Goal: Find contact information: Find contact information

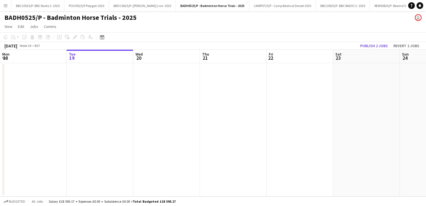
click at [3, 4] on button "Menu" at bounding box center [5, 5] width 11 height 11
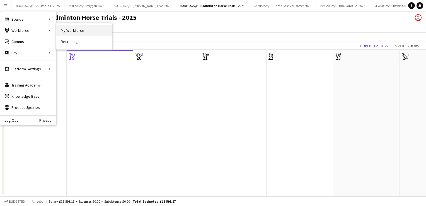
click at [68, 27] on link "My Workforce" at bounding box center [84, 30] width 56 height 11
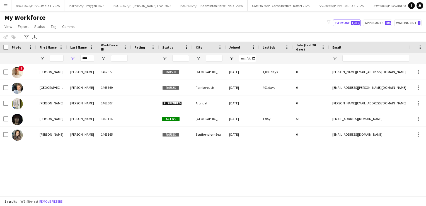
click at [6, 6] on app-icon "Menu" at bounding box center [5, 5] width 4 height 4
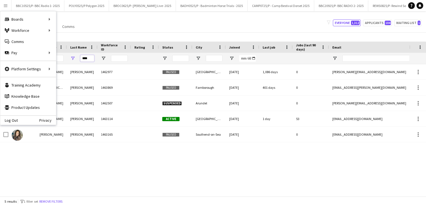
click at [84, 56] on input "****" at bounding box center [87, 58] width 14 height 7
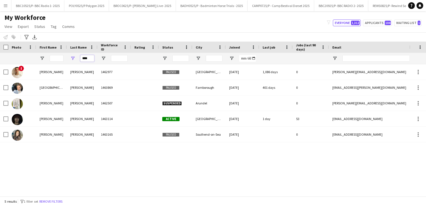
click at [84, 56] on input "****" at bounding box center [87, 58] width 14 height 7
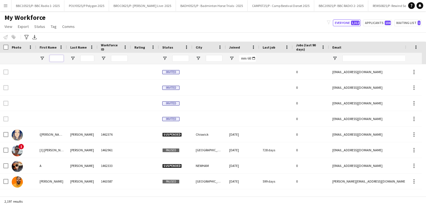
click at [56, 59] on input "First Name Filter Input" at bounding box center [57, 58] width 14 height 7
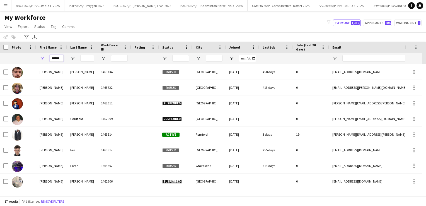
click at [60, 59] on input "******" at bounding box center [57, 58] width 14 height 7
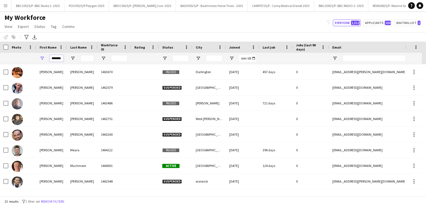
type input "*******"
click at [83, 59] on input "Last Name Filter Input" at bounding box center [87, 58] width 14 height 7
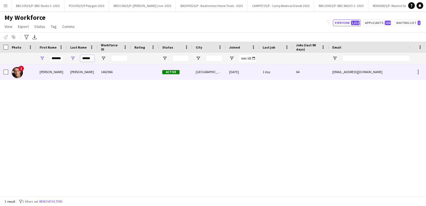
type input "******"
click at [96, 71] on div "[PERSON_NAME]" at bounding box center [82, 71] width 31 height 15
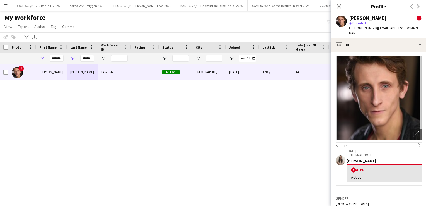
drag, startPoint x: 412, startPoint y: 28, endPoint x: 375, endPoint y: 28, distance: 37.3
click at [375, 28] on div "[PERSON_NAME] ! star Not rated t. [PHONE_NUMBER] | [EMAIL_ADDRESS][DOMAIN_NAME]" at bounding box center [378, 25] width 95 height 25
click at [375, 28] on span "| [EMAIL_ADDRESS][DOMAIN_NAME]" at bounding box center [384, 30] width 71 height 9
drag, startPoint x: 375, startPoint y: 28, endPoint x: 411, endPoint y: 25, distance: 36.6
click at [411, 25] on div "[PERSON_NAME] ! star Not rated t. [PHONE_NUMBER] | [EMAIL_ADDRESS][DOMAIN_NAME]" at bounding box center [378, 25] width 95 height 25
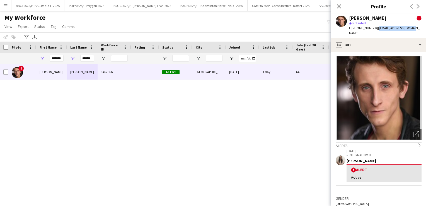
drag, startPoint x: 412, startPoint y: 28, endPoint x: 373, endPoint y: 30, distance: 39.1
click at [373, 30] on div "[PERSON_NAME] ! star Not rated t. [PHONE_NUMBER] | [EMAIL_ADDRESS][DOMAIN_NAME]" at bounding box center [378, 25] width 95 height 25
copy span "| [EMAIL_ADDRESS][DOMAIN_NAME]"
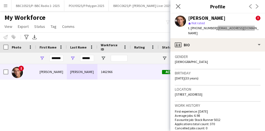
scroll to position [141, 0]
click at [180, 30] on div "[PERSON_NAME] ! star Not rated t. [PHONE_NUMBER] | [EMAIL_ADDRESS][DOMAIN_NAME]" at bounding box center [218, 25] width 95 height 25
drag, startPoint x: 213, startPoint y: 29, endPoint x: 191, endPoint y: 29, distance: 22.6
click at [191, 29] on div "t. [PHONE_NUMBER] | [EMAIL_ADDRESS][DOMAIN_NAME]" at bounding box center [224, 31] width 72 height 10
click at [191, 29] on span "t. [PHONE_NUMBER]" at bounding box center [202, 28] width 29 height 4
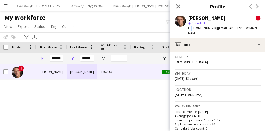
drag, startPoint x: 213, startPoint y: 29, endPoint x: 191, endPoint y: 28, distance: 22.3
click at [191, 28] on div "t. [PHONE_NUMBER] | [EMAIL_ADDRESS][DOMAIN_NAME]" at bounding box center [224, 31] width 72 height 10
copy span "[PHONE_NUMBER]"
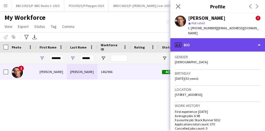
click at [225, 39] on div "profile Bio" at bounding box center [218, 44] width 95 height 13
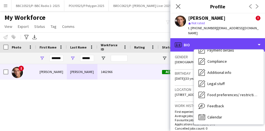
scroll to position [75, 0]
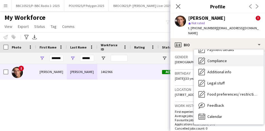
click at [226, 58] on span "Compliance" at bounding box center [218, 60] width 20 height 5
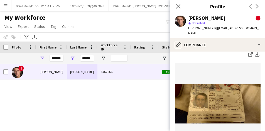
scroll to position [139, 0]
click at [217, 91] on img at bounding box center [218, 103] width 86 height 39
click at [210, 95] on img at bounding box center [218, 103] width 86 height 39
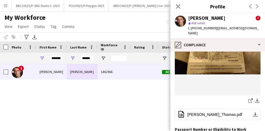
scroll to position [189, 0]
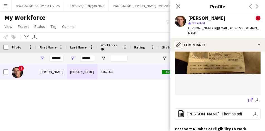
click at [249, 98] on icon "share-external-link-1" at bounding box center [251, 100] width 4 height 4
click at [84, 57] on input "******" at bounding box center [87, 58] width 14 height 7
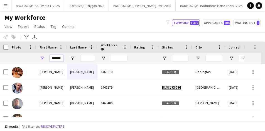
click at [51, 58] on input "*******" at bounding box center [57, 58] width 14 height 7
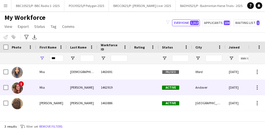
click at [99, 91] on div "1462919" at bounding box center [114, 87] width 33 height 15
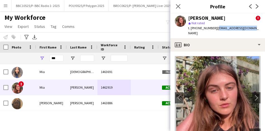
drag, startPoint x: 247, startPoint y: 28, endPoint x: 215, endPoint y: 28, distance: 32.3
click at [215, 28] on div "[PERSON_NAME] ! star Not rated t. [PHONE_NUMBER] | [EMAIL_ADDRESS][DOMAIN_NAME]" at bounding box center [218, 25] width 95 height 25
copy span "[EMAIL_ADDRESS][DOMAIN_NAME]"
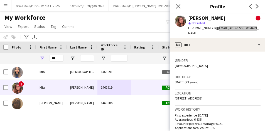
scroll to position [138, 0]
drag, startPoint x: 212, startPoint y: 27, endPoint x: 191, endPoint y: 28, distance: 21.2
click at [191, 28] on span "t. [PHONE_NUMBER]" at bounding box center [202, 28] width 29 height 4
copy span "[PHONE_NUMBER]"
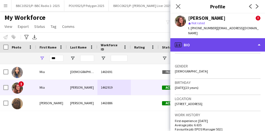
click at [233, 42] on div "profile Bio" at bounding box center [218, 44] width 95 height 13
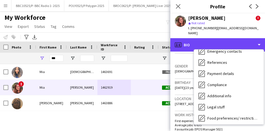
scroll to position [55, 0]
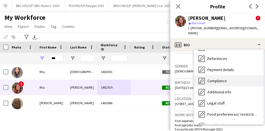
click at [220, 78] on span "Compliance" at bounding box center [218, 80] width 20 height 5
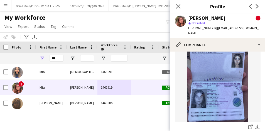
scroll to position [67, 0]
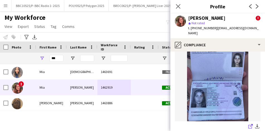
click at [249, 124] on icon "share-external-link-1" at bounding box center [251, 126] width 4 height 4
click at [59, 59] on input "***" at bounding box center [57, 58] width 14 height 7
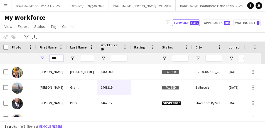
type input "****"
click at [115, 60] on input "Workforce ID Filter Input" at bounding box center [119, 58] width 17 height 7
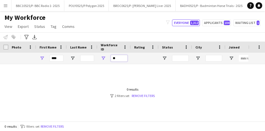
type input "*"
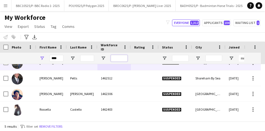
scroll to position [0, 0]
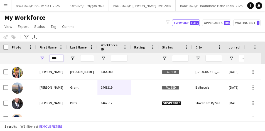
click at [59, 58] on input "****" at bounding box center [57, 58] width 14 height 7
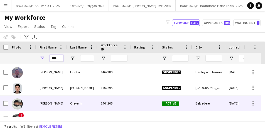
scroll to position [56, 0]
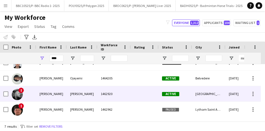
click at [74, 94] on div "[PERSON_NAME]" at bounding box center [82, 93] width 31 height 15
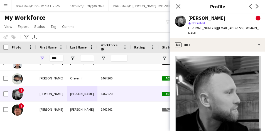
drag, startPoint x: 198, startPoint y: 35, endPoint x: 200, endPoint y: 32, distance: 3.6
click at [200, 32] on div "t. [PHONE_NUMBER] | [PERSON_NAME][EMAIL_ADDRESS][DOMAIN_NAME]" at bounding box center [224, 31] width 72 height 10
drag, startPoint x: 215, startPoint y: 28, endPoint x: 235, endPoint y: 34, distance: 20.0
click at [235, 34] on div "t. [PHONE_NUMBER] | [PERSON_NAME][EMAIL_ADDRESS][DOMAIN_NAME]" at bounding box center [224, 31] width 72 height 10
drag, startPoint x: 235, startPoint y: 34, endPoint x: 220, endPoint y: 29, distance: 15.1
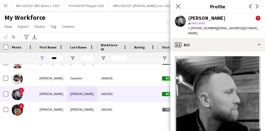
click at [220, 29] on span "| [PERSON_NAME][EMAIL_ADDRESS][DOMAIN_NAME]" at bounding box center [223, 30] width 71 height 9
click at [216, 29] on span "| [PERSON_NAME][EMAIL_ADDRESS][DOMAIN_NAME]" at bounding box center [223, 30] width 71 height 9
drag, startPoint x: 215, startPoint y: 29, endPoint x: 232, endPoint y: 31, distance: 16.9
click at [232, 31] on div "t. [PHONE_NUMBER] | [PERSON_NAME][EMAIL_ADDRESS][DOMAIN_NAME]" at bounding box center [224, 31] width 72 height 10
copy span "[EMAIL_ADDRESS][DOMAIN_NAME]"
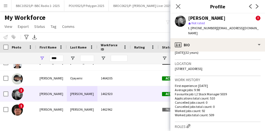
scroll to position [172, 0]
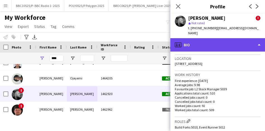
click at [244, 43] on div "profile Bio" at bounding box center [218, 44] width 95 height 13
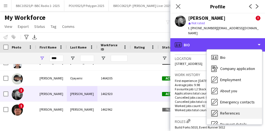
scroll to position [64, 0]
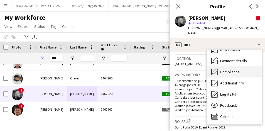
click at [240, 71] on div "Compliance Compliance" at bounding box center [234, 71] width 55 height 11
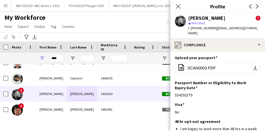
scroll to position [40, 0]
drag, startPoint x: 213, startPoint y: 27, endPoint x: 191, endPoint y: 28, distance: 21.2
click at [191, 28] on span "t. [PHONE_NUMBER]" at bounding box center [202, 28] width 29 height 4
copy span "[PHONE_NUMBER]"
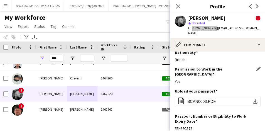
scroll to position [6, 0]
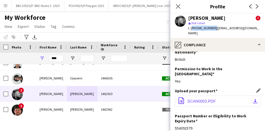
click at [198, 99] on span "SCAN0003.PDF" at bounding box center [202, 101] width 28 height 4
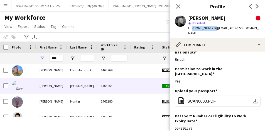
scroll to position [1, 0]
click at [70, 83] on div "[PERSON_NAME]" at bounding box center [82, 85] width 31 height 15
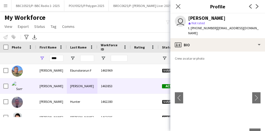
drag, startPoint x: 244, startPoint y: 28, endPoint x: 213, endPoint y: 28, distance: 31.2
click at [213, 28] on div "user [PERSON_NAME] star Not rated t. [PHONE_NUMBER] | [EMAIL_ADDRESS][DOMAIN_NA…" at bounding box center [218, 25] width 95 height 25
copy span "[EMAIL_ADDRESS][DOMAIN_NAME]"
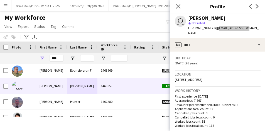
scroll to position [84, 0]
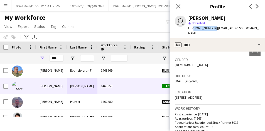
drag, startPoint x: 211, startPoint y: 28, endPoint x: 192, endPoint y: 28, distance: 19.2
click at [192, 28] on span "t. [PHONE_NUMBER]" at bounding box center [202, 28] width 29 height 4
drag, startPoint x: 210, startPoint y: 26, endPoint x: 191, endPoint y: 26, distance: 19.0
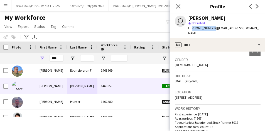
click at [191, 26] on span "t. [PHONE_NUMBER]" at bounding box center [202, 28] width 29 height 4
copy span "[PHONE_NUMBER]"
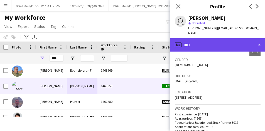
click at [209, 40] on div "profile Bio" at bounding box center [218, 44] width 95 height 13
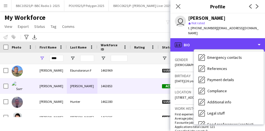
scroll to position [45, 0]
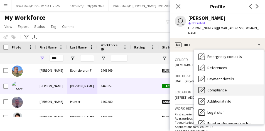
click at [222, 84] on div "Compliance Compliance" at bounding box center [229, 89] width 70 height 11
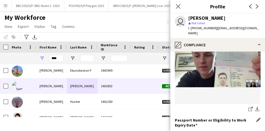
scroll to position [98, 0]
click at [236, 59] on img at bounding box center [218, 63] width 86 height 48
click at [249, 107] on icon "share-external-link-1" at bounding box center [251, 109] width 4 height 4
click at [226, 68] on img at bounding box center [218, 63] width 86 height 48
click at [249, 107] on icon "share-external-link-1" at bounding box center [251, 109] width 4 height 4
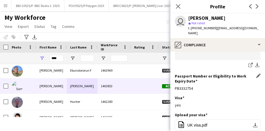
scroll to position [142, 0]
drag, startPoint x: 195, startPoint y: 73, endPoint x: 174, endPoint y: 72, distance: 21.2
click at [174, 72] on app-section-data-types "Nationality Edit this field Australian Permission to Work in the [GEOGRAPHIC_DA…" at bounding box center [218, 91] width 95 height 79
drag, startPoint x: 174, startPoint y: 72, endPoint x: 182, endPoint y: 73, distance: 8.4
copy div "PB3332754"
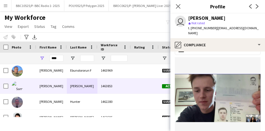
scroll to position [89, 0]
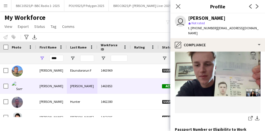
click at [232, 72] on img at bounding box center [218, 72] width 86 height 48
click at [55, 59] on input "****" at bounding box center [57, 58] width 14 height 7
type input "******"
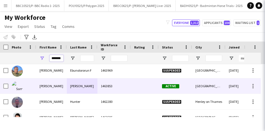
scroll to position [0, 0]
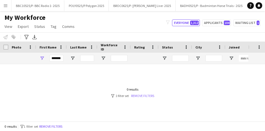
click at [145, 95] on link "Remove filters" at bounding box center [142, 96] width 23 height 4
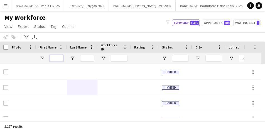
click at [57, 56] on input "First Name Filter Input" at bounding box center [57, 58] width 14 height 7
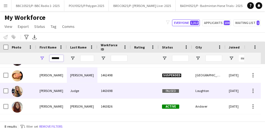
scroll to position [12, 0]
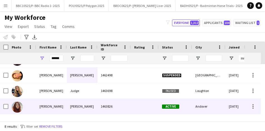
click at [82, 106] on div "[PERSON_NAME]" at bounding box center [82, 106] width 31 height 15
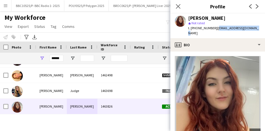
drag, startPoint x: 253, startPoint y: 29, endPoint x: 215, endPoint y: 28, distance: 37.9
click at [215, 28] on div "[PERSON_NAME] star Not rated t. [PHONE_NUMBER] | [EMAIL_ADDRESS][DOMAIN_NAME]" at bounding box center [218, 25] width 95 height 25
copy span "[EMAIL_ADDRESS][DOMAIN_NAME]"
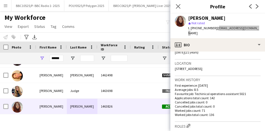
scroll to position [111, 0]
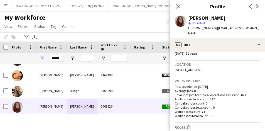
click at [213, 28] on span "| [EMAIL_ADDRESS][DOMAIN_NAME]" at bounding box center [223, 30] width 71 height 9
drag, startPoint x: 214, startPoint y: 29, endPoint x: 191, endPoint y: 29, distance: 23.1
click at [191, 29] on div "t. [PHONE_NUMBER] | [EMAIL_ADDRESS][DOMAIN_NAME]" at bounding box center [224, 31] width 72 height 10
drag, startPoint x: 191, startPoint y: 29, endPoint x: 181, endPoint y: 30, distance: 9.5
click at [181, 30] on div "[PERSON_NAME] star Not rated t. [PHONE_NUMBER] | [EMAIL_ADDRESS][DOMAIN_NAME]" at bounding box center [218, 25] width 95 height 25
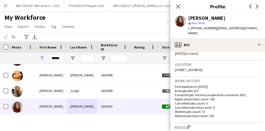
drag, startPoint x: 213, startPoint y: 28, endPoint x: 194, endPoint y: 27, distance: 19.5
click at [194, 27] on div "t. [PHONE_NUMBER] | [EMAIL_ADDRESS][DOMAIN_NAME]" at bounding box center [224, 31] width 72 height 10
click at [193, 28] on span "t. [PHONE_NUMBER]" at bounding box center [202, 28] width 29 height 4
drag, startPoint x: 193, startPoint y: 28, endPoint x: 213, endPoint y: 30, distance: 20.4
click at [213, 30] on div "t. [PHONE_NUMBER] | [EMAIL_ADDRESS][DOMAIN_NAME]" at bounding box center [224, 31] width 72 height 10
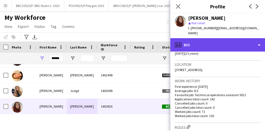
click at [215, 38] on div "profile Bio" at bounding box center [218, 44] width 95 height 13
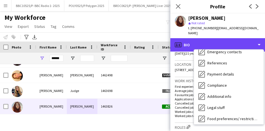
scroll to position [52, 0]
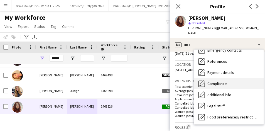
click at [220, 81] on span "Compliance" at bounding box center [218, 83] width 20 height 5
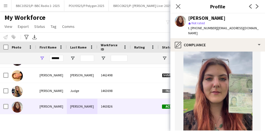
scroll to position [153, 0]
click at [237, 85] on img at bounding box center [218, 90] width 86 height 82
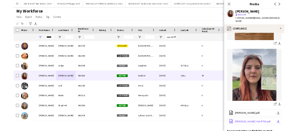
scroll to position [126, 0]
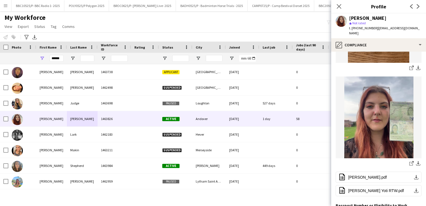
click at [379, 124] on img at bounding box center [379, 117] width 86 height 82
click at [379, 175] on span "[PERSON_NAME].pdf" at bounding box center [367, 177] width 39 height 4
click at [58, 57] on input "******" at bounding box center [57, 58] width 14 height 7
click at [59, 58] on input "******" at bounding box center [57, 58] width 14 height 7
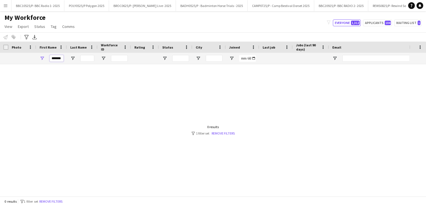
type input "*******"
click at [223, 132] on link "Remove filters" at bounding box center [223, 133] width 23 height 4
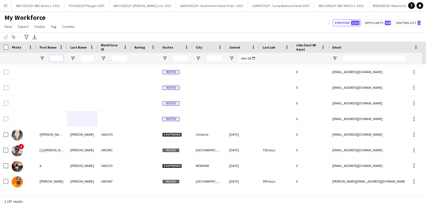
click at [60, 59] on input "First Name Filter Input" at bounding box center [57, 58] width 14 height 7
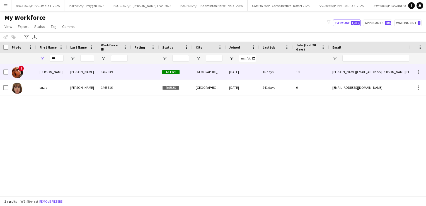
click at [89, 73] on div "[PERSON_NAME]" at bounding box center [82, 71] width 31 height 15
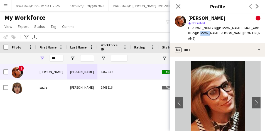
drag, startPoint x: 197, startPoint y: 33, endPoint x: 183, endPoint y: 32, distance: 13.7
click at [183, 32] on div "[PERSON_NAME] ! star Not rated t. [PHONE_NUMBER] | [PERSON_NAME][EMAIL_ADDRESS]…" at bounding box center [218, 28] width 95 height 30
drag, startPoint x: 183, startPoint y: 32, endPoint x: 212, endPoint y: 30, distance: 29.0
click at [212, 30] on div "t. [PHONE_NUMBER] | [PERSON_NAME][EMAIL_ADDRESS][PERSON_NAME][PERSON_NAME][DOMA…" at bounding box center [224, 33] width 72 height 15
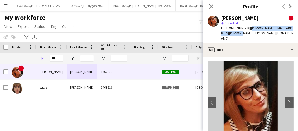
drag, startPoint x: 234, startPoint y: 34, endPoint x: 246, endPoint y: 29, distance: 14.0
click at [246, 29] on div "t. [PHONE_NUMBER] | [PERSON_NAME][EMAIL_ADDRESS][PERSON_NAME][PERSON_NAME][DOMA…" at bounding box center [258, 33] width 72 height 15
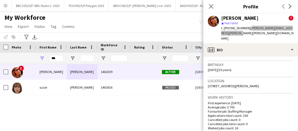
scroll to position [155, 0]
drag, startPoint x: 244, startPoint y: 28, endPoint x: 225, endPoint y: 27, distance: 18.7
click at [225, 27] on span "t. [PHONE_NUMBER]" at bounding box center [236, 28] width 29 height 4
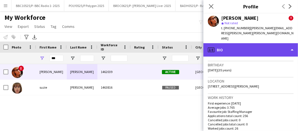
click at [250, 44] on div "profile Bio" at bounding box center [251, 49] width 95 height 13
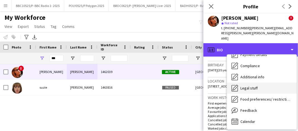
scroll to position [64, 0]
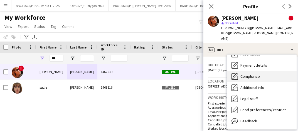
click at [255, 74] on span "Compliance" at bounding box center [251, 76] width 20 height 5
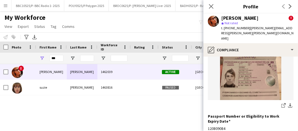
scroll to position [92, 0]
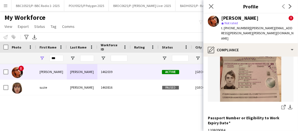
click at [245, 76] on img at bounding box center [251, 61] width 86 height 82
click at [282, 105] on icon "share-external-link-1" at bounding box center [284, 107] width 4 height 4
click at [55, 59] on input "***" at bounding box center [57, 58] width 14 height 7
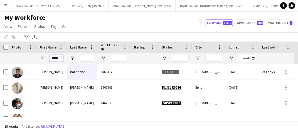
type input "*****"
click at [89, 60] on input "Last Name Filter Input" at bounding box center [87, 58] width 14 height 7
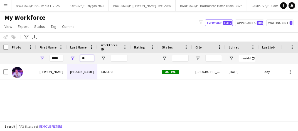
type input "********"
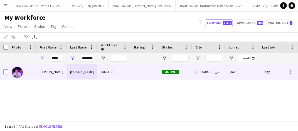
click at [64, 73] on div "[PERSON_NAME]" at bounding box center [51, 71] width 31 height 15
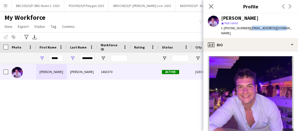
drag, startPoint x: 283, startPoint y: 28, endPoint x: 248, endPoint y: 27, distance: 35.4
click at [248, 27] on div "[PERSON_NAME] star Not rated t. [PHONE_NUMBER] | [EMAIL_ADDRESS][DOMAIN_NAME]" at bounding box center [251, 25] width 95 height 25
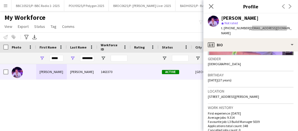
scroll to position [85, 0]
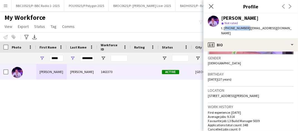
drag, startPoint x: 245, startPoint y: 28, endPoint x: 224, endPoint y: 27, distance: 21.2
click at [224, 27] on span "t. [PHONE_NUMBER]" at bounding box center [236, 28] width 29 height 4
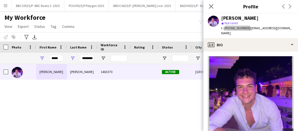
scroll to position [0, 0]
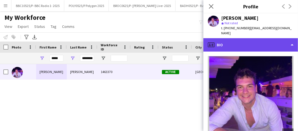
click at [227, 40] on div "profile Bio" at bounding box center [251, 44] width 95 height 13
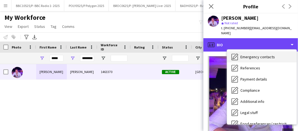
scroll to position [48, 0]
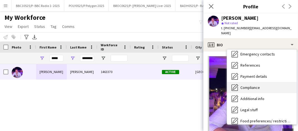
click at [252, 85] on span "Compliance" at bounding box center [251, 87] width 20 height 5
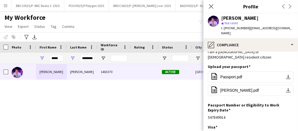
scroll to position [36, 0]
click at [249, 71] on button "office-file-sheet Passport.pdf download-bottom" at bounding box center [251, 76] width 86 height 11
click at [56, 58] on input "*****" at bounding box center [57, 58] width 14 height 7
click at [89, 57] on input "********" at bounding box center [87, 58] width 14 height 7
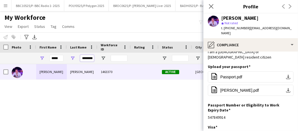
scroll to position [0, 3]
click at [89, 57] on input "********" at bounding box center [87, 58] width 14 height 7
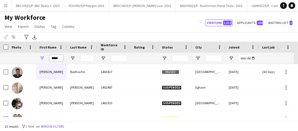
click at [54, 60] on input "*****" at bounding box center [57, 58] width 14 height 7
drag, startPoint x: 61, startPoint y: 57, endPoint x: 45, endPoint y: 55, distance: 16.3
click at [45, 55] on div "*****" at bounding box center [51, 58] width 31 height 11
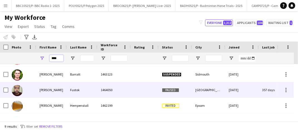
scroll to position [56, 0]
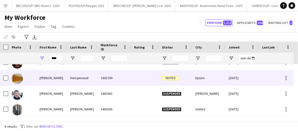
click at [95, 76] on div "Hempenstall" at bounding box center [82, 77] width 31 height 15
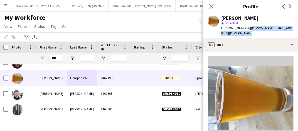
drag, startPoint x: 239, startPoint y: 34, endPoint x: 247, endPoint y: 28, distance: 9.8
click at [247, 28] on div "t. [PHONE_NUMBER] | [PERSON_NAME][EMAIL_ADDRESS][DOMAIN_NAME]" at bounding box center [258, 31] width 72 height 10
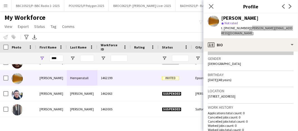
scroll to position [86, 0]
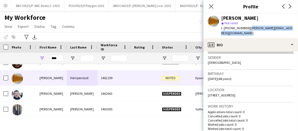
click at [244, 33] on div "t. [PHONE_NUMBER] | [PERSON_NAME][EMAIL_ADDRESS][DOMAIN_NAME]" at bounding box center [258, 31] width 72 height 10
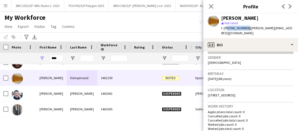
drag, startPoint x: 244, startPoint y: 26, endPoint x: 226, endPoint y: 27, distance: 18.7
click at [226, 27] on span "t. [PHONE_NUMBER]" at bounding box center [236, 28] width 29 height 4
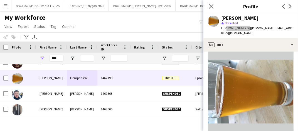
scroll to position [0, 0]
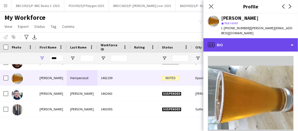
click at [223, 45] on div "profile Bio" at bounding box center [251, 44] width 95 height 13
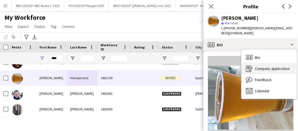
click at [272, 69] on span "Company application" at bounding box center [272, 68] width 35 height 5
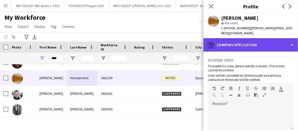
click at [263, 44] on div "register Company application" at bounding box center [251, 44] width 95 height 13
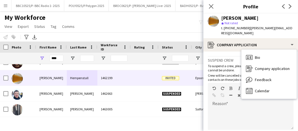
click at [266, 28] on span "| [PERSON_NAME][EMAIL_ADDRESS][DOMAIN_NAME]" at bounding box center [257, 30] width 71 height 9
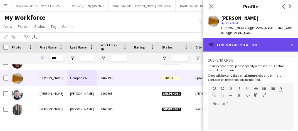
click at [217, 44] on div "register Company application" at bounding box center [251, 44] width 95 height 13
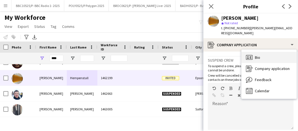
click at [264, 56] on div "Bio Bio" at bounding box center [269, 57] width 55 height 11
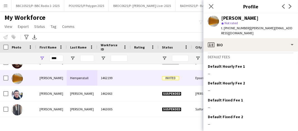
scroll to position [240, 0]
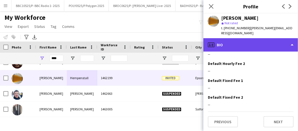
click at [267, 46] on div "profile Bio" at bounding box center [251, 44] width 95 height 13
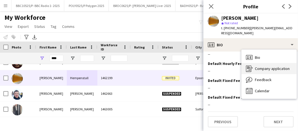
click at [278, 71] on span "Company application" at bounding box center [272, 68] width 35 height 5
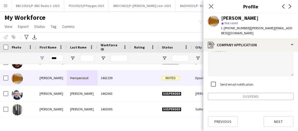
scroll to position [0, 0]
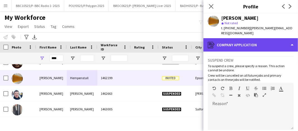
click at [250, 44] on div "register Company application" at bounding box center [251, 44] width 95 height 13
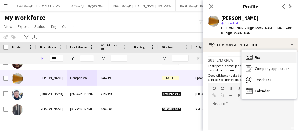
click at [262, 53] on div "Bio Bio" at bounding box center [269, 57] width 55 height 11
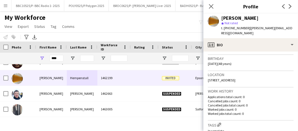
scroll to position [95, 0]
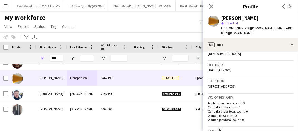
click at [175, 17] on div "My Workforce View Views Default view Details New Starters New starters report N…" at bounding box center [149, 22] width 298 height 19
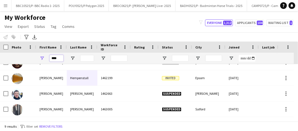
click at [59, 58] on input "****" at bounding box center [57, 58] width 14 height 7
type input "******"
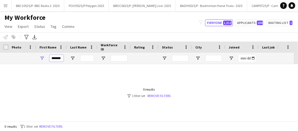
scroll to position [0, 0]
click at [162, 97] on link "Remove filters" at bounding box center [159, 96] width 23 height 4
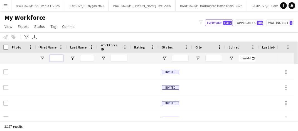
click at [58, 58] on input "First Name Filter Input" at bounding box center [57, 58] width 14 height 7
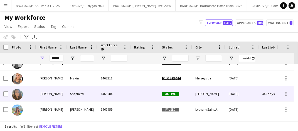
click at [80, 96] on div "Shepherd" at bounding box center [82, 93] width 31 height 15
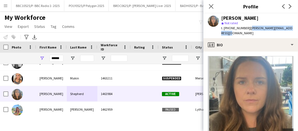
drag, startPoint x: 225, startPoint y: 33, endPoint x: 247, endPoint y: 28, distance: 22.8
click at [247, 28] on div "t. [PHONE_NUMBER] | [PERSON_NAME][EMAIL_ADDRESS][DOMAIN_NAME]" at bounding box center [258, 31] width 72 height 10
drag, startPoint x: 247, startPoint y: 28, endPoint x: 254, endPoint y: 21, distance: 9.5
click at [254, 21] on div "star Not rated" at bounding box center [258, 23] width 72 height 5
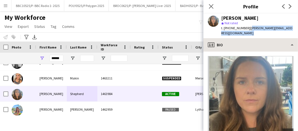
drag, startPoint x: 248, startPoint y: 28, endPoint x: 290, endPoint y: 41, distance: 43.9
click at [290, 41] on app-crew-profile "Close pop-in Profile Previous Next [PERSON_NAME] star Not rated t. [PHONE_NUMBE…" at bounding box center [251, 65] width 95 height 131
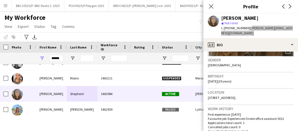
scroll to position [84, 0]
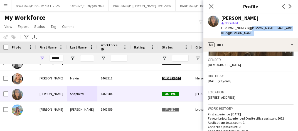
click at [245, 31] on div "t. [PHONE_NUMBER] | [PERSON_NAME][EMAIL_ADDRESS][DOMAIN_NAME]" at bounding box center [258, 31] width 72 height 10
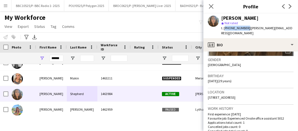
drag, startPoint x: 246, startPoint y: 27, endPoint x: 225, endPoint y: 28, distance: 21.2
click at [225, 28] on span "t. [PHONE_NUMBER]" at bounding box center [236, 28] width 29 height 4
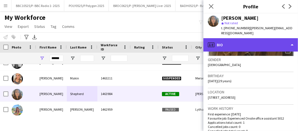
click at [263, 40] on div "profile Bio" at bounding box center [251, 44] width 95 height 13
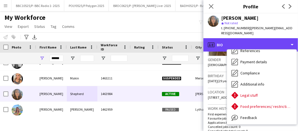
scroll to position [63, 0]
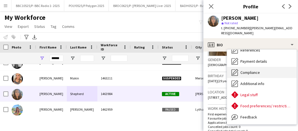
click at [258, 73] on span "Compliance" at bounding box center [251, 72] width 20 height 5
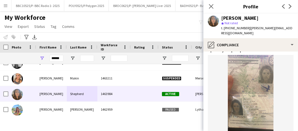
scroll to position [50, 0]
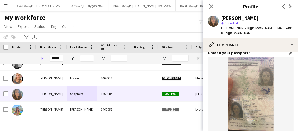
click at [252, 105] on img at bounding box center [251, 98] width 86 height 82
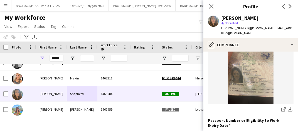
scroll to position [85, 0]
click at [282, 108] on icon at bounding box center [284, 110] width 4 height 4
click at [173, 33] on div "Notify workforce Add to tag Select at least one crew to tag him or her. Advance…" at bounding box center [149, 36] width 298 height 9
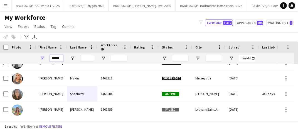
click at [59, 59] on input "******" at bounding box center [57, 58] width 14 height 7
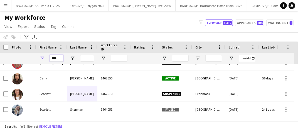
scroll to position [0, 0]
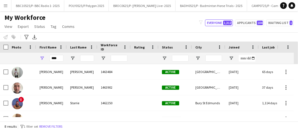
click at [91, 24] on div "My Workforce View Views Default view Details New Starters New starters report N…" at bounding box center [149, 22] width 298 height 19
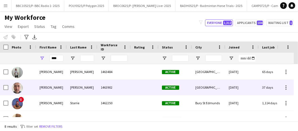
scroll to position [13, 0]
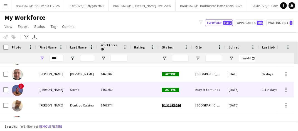
click at [79, 90] on div "Storrie" at bounding box center [82, 89] width 31 height 15
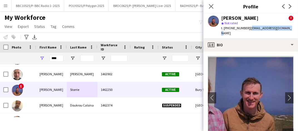
drag, startPoint x: 282, startPoint y: 28, endPoint x: 246, endPoint y: 28, distance: 36.0
click at [246, 28] on div "[PERSON_NAME] ! star Not rated t. [PHONE_NUMBER] | [EMAIL_ADDRESS][DOMAIN_NAME]" at bounding box center [251, 25] width 95 height 25
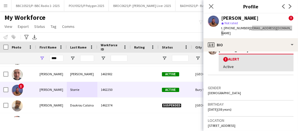
scroll to position [120, 0]
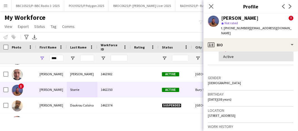
click at [243, 29] on span "t. [PHONE_NUMBER]" at bounding box center [236, 28] width 29 height 4
drag, startPoint x: 244, startPoint y: 28, endPoint x: 226, endPoint y: 27, distance: 18.2
click at [226, 27] on span "t. [PHONE_NUMBER]" at bounding box center [236, 28] width 29 height 4
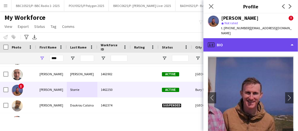
click at [261, 40] on div "profile Bio" at bounding box center [251, 44] width 95 height 13
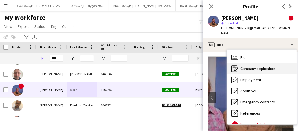
click at [270, 66] on span "Company application" at bounding box center [258, 68] width 35 height 5
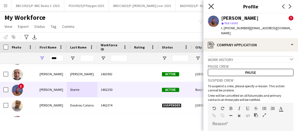
click at [212, 5] on icon "Close pop-in" at bounding box center [211, 6] width 5 height 5
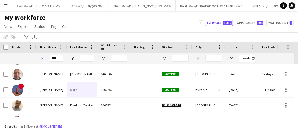
click at [149, 30] on div "My Workforce View Views Default view Details New Starters New starters report N…" at bounding box center [149, 22] width 298 height 19
click at [59, 59] on input "****" at bounding box center [57, 58] width 14 height 7
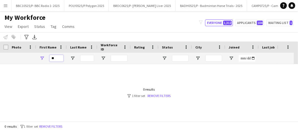
type input "*"
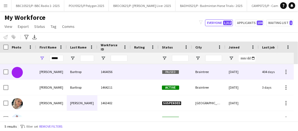
click at [104, 74] on div "1464056" at bounding box center [114, 71] width 33 height 15
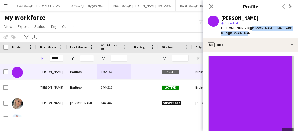
drag, startPoint x: 235, startPoint y: 35, endPoint x: 248, endPoint y: 28, distance: 15.2
click at [248, 28] on div "t. [PHONE_NUMBER] | [PERSON_NAME][EMAIL_ADDRESS][DOMAIN_NAME]" at bounding box center [258, 31] width 72 height 10
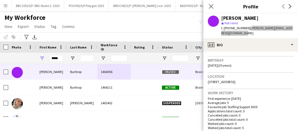
scroll to position [98, 0]
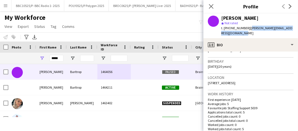
click at [246, 33] on div "t. [PHONE_NUMBER] | [PERSON_NAME][EMAIL_ADDRESS][DOMAIN_NAME]" at bounding box center [258, 31] width 72 height 10
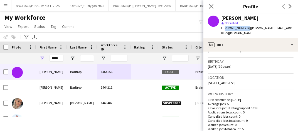
drag, startPoint x: 246, startPoint y: 28, endPoint x: 225, endPoint y: 26, distance: 21.5
click at [225, 26] on span "t. [PHONE_NUMBER]" at bounding box center [236, 28] width 29 height 4
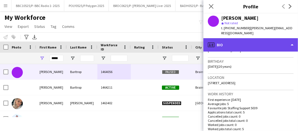
click at [264, 44] on div "profile Bio" at bounding box center [251, 44] width 95 height 13
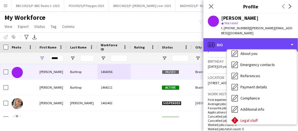
scroll to position [38, 0]
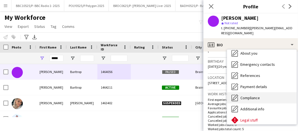
click at [259, 96] on span "Compliance" at bounding box center [251, 97] width 20 height 5
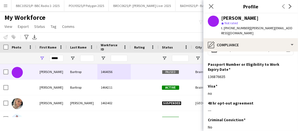
scroll to position [121, 0]
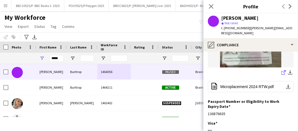
click at [282, 70] on icon "share-external-link-1" at bounding box center [284, 72] width 4 height 4
click at [121, 22] on div "My Workforce View Views Default view Details New Starters New starters report N…" at bounding box center [149, 22] width 298 height 19
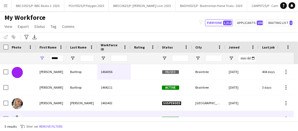
scroll to position [25, 0]
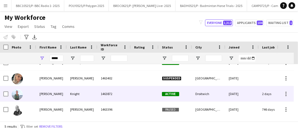
click at [89, 95] on div "Knight" at bounding box center [82, 93] width 31 height 15
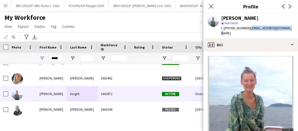
drag, startPoint x: 288, startPoint y: 28, endPoint x: 248, endPoint y: 29, distance: 39.9
click at [248, 29] on div "[PERSON_NAME] star Not rated t. [PHONE_NUMBER] | [EMAIL_ADDRESS][DOMAIN_NAME]" at bounding box center [251, 25] width 95 height 25
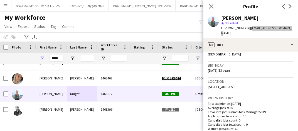
scroll to position [99, 0]
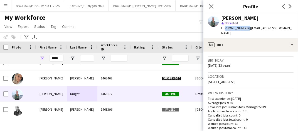
drag, startPoint x: 246, startPoint y: 28, endPoint x: 224, endPoint y: 29, distance: 21.7
click at [224, 29] on span "t. [PHONE_NUMBER]" at bounding box center [236, 28] width 29 height 4
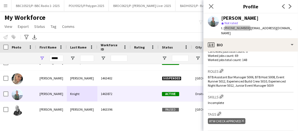
scroll to position [0, 0]
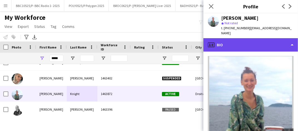
click at [250, 41] on div "profile Bio" at bounding box center [251, 44] width 95 height 13
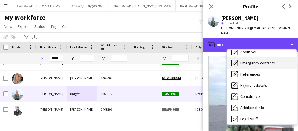
scroll to position [42, 0]
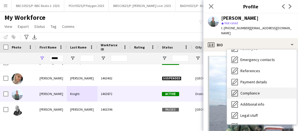
click at [254, 91] on span "Compliance" at bounding box center [251, 93] width 20 height 5
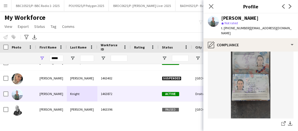
scroll to position [68, 0]
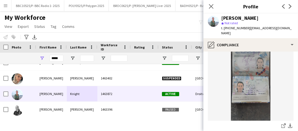
click at [252, 82] on img at bounding box center [251, 80] width 86 height 82
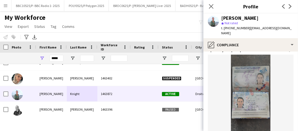
click at [59, 55] on input "*****" at bounding box center [57, 58] width 14 height 7
click at [58, 57] on input "*****" at bounding box center [57, 58] width 14 height 7
drag, startPoint x: 60, startPoint y: 58, endPoint x: 47, endPoint y: 55, distance: 13.8
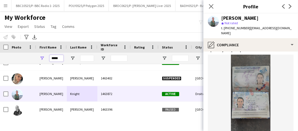
click at [47, 55] on div "*****" at bounding box center [51, 58] width 31 height 11
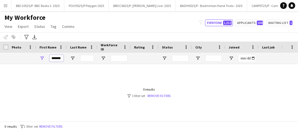
scroll to position [0, 0]
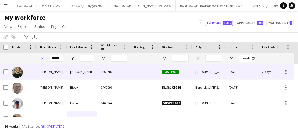
click at [39, 73] on div "[PERSON_NAME]" at bounding box center [51, 71] width 31 height 15
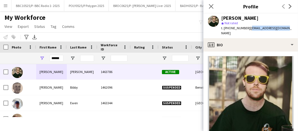
drag, startPoint x: 286, startPoint y: 28, endPoint x: 247, endPoint y: 29, distance: 38.8
click at [247, 29] on div "[PERSON_NAME] star Not rated t. [PHONE_NUMBER] | [EMAIL_ADDRESS][DOMAIN_NAME]" at bounding box center [251, 25] width 95 height 25
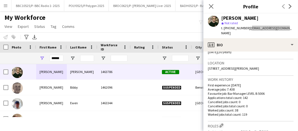
scroll to position [100, 0]
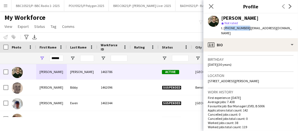
drag, startPoint x: 245, startPoint y: 28, endPoint x: 224, endPoint y: 28, distance: 20.9
click at [224, 28] on span "t. [PHONE_NUMBER]" at bounding box center [236, 28] width 29 height 4
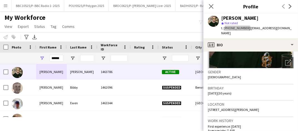
scroll to position [67, 0]
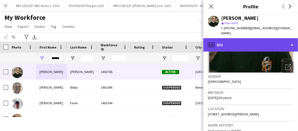
click at [235, 40] on div "profile Bio" at bounding box center [251, 44] width 95 height 13
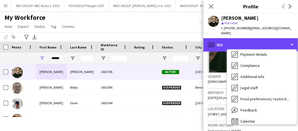
scroll to position [70, 0]
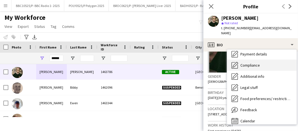
click at [252, 63] on span "Compliance" at bounding box center [251, 65] width 20 height 5
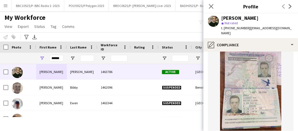
scroll to position [56, 0]
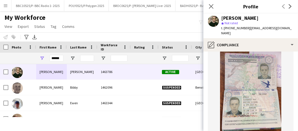
click at [255, 88] on img at bounding box center [251, 92] width 86 height 82
click at [59, 59] on input "******" at bounding box center [57, 58] width 14 height 7
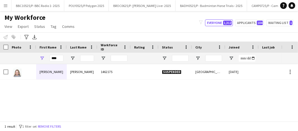
click at [154, 100] on div "[PERSON_NAME] 1462175 Suspended London [DATE] 0 [EMAIL_ADDRESS][DOMAIN_NAME]" at bounding box center [141, 90] width 282 height 53
click at [60, 58] on input "****" at bounding box center [57, 58] width 14 height 7
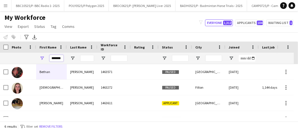
scroll to position [0, 2]
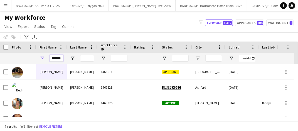
click at [60, 58] on input "*******" at bounding box center [57, 58] width 14 height 7
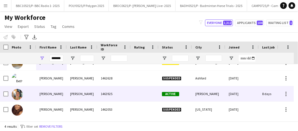
scroll to position [0, 0]
click at [89, 95] on div "[PERSON_NAME]" at bounding box center [82, 93] width 31 height 15
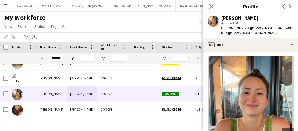
drag, startPoint x: 289, startPoint y: 28, endPoint x: 247, endPoint y: 28, distance: 42.1
click at [247, 28] on div "[PERSON_NAME] star Not rated t. [PHONE_NUMBER] | [PERSON_NAME][EMAIL_ADDRESS][P…" at bounding box center [251, 25] width 95 height 25
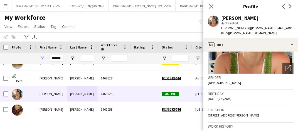
scroll to position [67, 0]
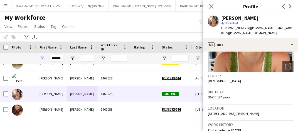
click at [244, 29] on span "t. [PHONE_NUMBER]" at bounding box center [236, 28] width 29 height 4
drag, startPoint x: 246, startPoint y: 28, endPoint x: 224, endPoint y: 28, distance: 21.7
click at [224, 28] on span "t. [PHONE_NUMBER]" at bounding box center [236, 28] width 29 height 4
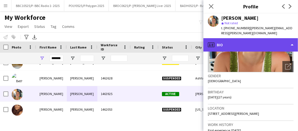
click at [259, 38] on div "profile Bio" at bounding box center [251, 44] width 95 height 13
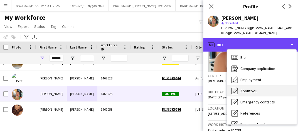
scroll to position [49, 0]
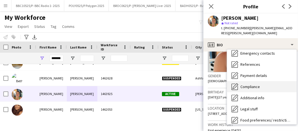
click at [247, 84] on span "Compliance" at bounding box center [251, 86] width 20 height 5
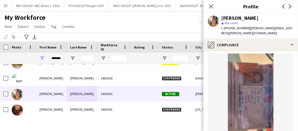
scroll to position [68, 0]
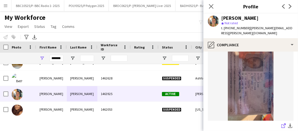
click at [282, 123] on icon "share-external-link-1" at bounding box center [284, 125] width 4 height 4
click at [57, 59] on input "*******" at bounding box center [57, 58] width 14 height 7
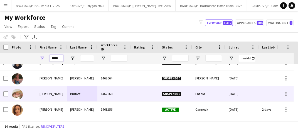
scroll to position [0, 0]
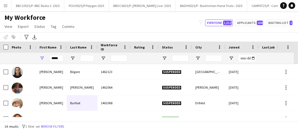
click at [108, 23] on div "My Workforce View Views Default view Details New Starters New starters report N…" at bounding box center [149, 22] width 298 height 19
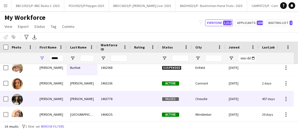
scroll to position [41, 0]
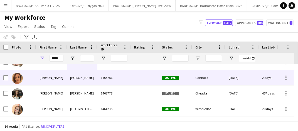
click at [74, 83] on div "[PERSON_NAME]" at bounding box center [82, 77] width 31 height 15
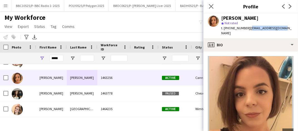
drag, startPoint x: 284, startPoint y: 28, endPoint x: 250, endPoint y: 29, distance: 34.0
click at [250, 29] on div "[PERSON_NAME] star Not rated t. [PHONE_NUMBER] | [EMAIL_ADDRESS][DOMAIN_NAME]" at bounding box center [251, 25] width 95 height 25
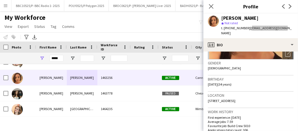
scroll to position [90, 0]
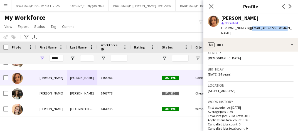
drag, startPoint x: 247, startPoint y: 28, endPoint x: 224, endPoint y: 26, distance: 23.2
click at [224, 26] on span "t. [PHONE_NUMBER]" at bounding box center [236, 28] width 29 height 4
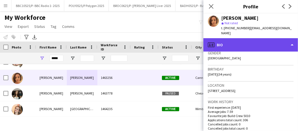
click at [285, 38] on div "profile Bio" at bounding box center [251, 44] width 95 height 13
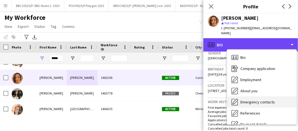
scroll to position [75, 0]
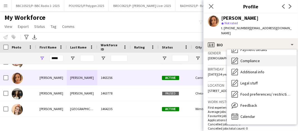
click at [256, 58] on span "Compliance" at bounding box center [251, 60] width 20 height 5
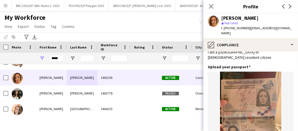
scroll to position [35, 0]
click at [246, 84] on img at bounding box center [251, 113] width 86 height 82
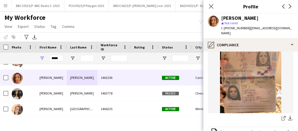
scroll to position [81, 0]
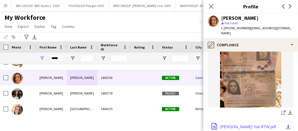
click at [242, 121] on button "office-file-sheet [PERSON_NAME] RTW.pdf download-bottom" at bounding box center [251, 126] width 86 height 11
click at [279, 26] on span "| [EMAIL_ADDRESS][DOMAIN_NAME]" at bounding box center [257, 30] width 71 height 9
click at [251, 65] on img at bounding box center [251, 67] width 86 height 82
click at [283, 110] on icon at bounding box center [284, 111] width 3 height 3
click at [210, 8] on icon "Close pop-in" at bounding box center [211, 6] width 5 height 5
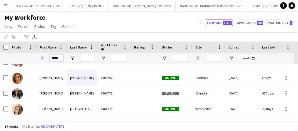
click at [60, 59] on input "*****" at bounding box center [57, 58] width 14 height 7
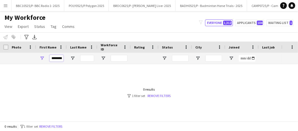
scroll to position [0, 0]
type input "*"
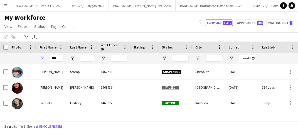
click at [111, 34] on div "Notify workforce Add to tag Select at least one crew to tag him or her. Advance…" at bounding box center [149, 36] width 298 height 9
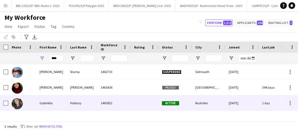
click at [71, 105] on div "Horbury" at bounding box center [82, 102] width 31 height 15
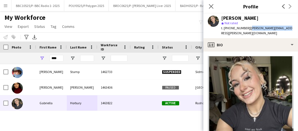
drag, startPoint x: 283, startPoint y: 27, endPoint x: 248, endPoint y: 28, distance: 35.7
click at [248, 28] on div "[PERSON_NAME] star Not rated t. [PHONE_NUMBER] | [PERSON_NAME][EMAIL_ADDRESS][P…" at bounding box center [251, 25] width 95 height 25
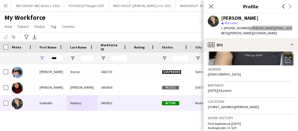
scroll to position [75, 0]
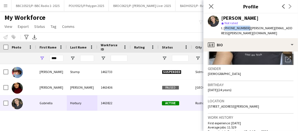
drag, startPoint x: 245, startPoint y: 28, endPoint x: 225, endPoint y: 28, distance: 20.3
click at [225, 28] on span "t. [PHONE_NUMBER]" at bounding box center [236, 28] width 29 height 4
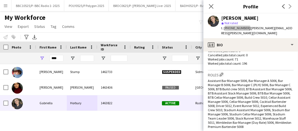
scroll to position [164, 0]
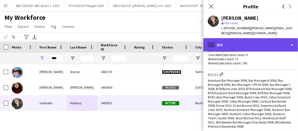
click at [235, 38] on div "profile Bio" at bounding box center [251, 44] width 95 height 13
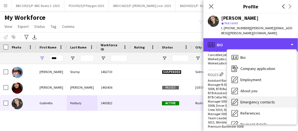
scroll to position [75, 0]
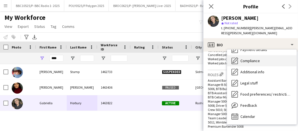
click at [257, 59] on div "Compliance Compliance" at bounding box center [262, 60] width 70 height 11
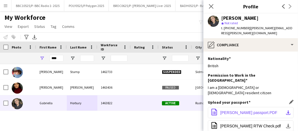
scroll to position [0, 0]
click at [249, 110] on span "[PERSON_NAME] passport.PDF" at bounding box center [249, 112] width 57 height 4
click at [144, 18] on div "My Workforce View Views Default view Details New Starters New starters report N…" at bounding box center [149, 22] width 298 height 19
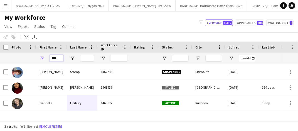
click at [58, 59] on input "****" at bounding box center [57, 58] width 14 height 7
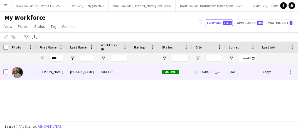
click at [81, 71] on div "[PERSON_NAME]" at bounding box center [82, 71] width 31 height 15
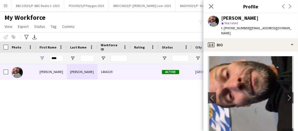
drag, startPoint x: 285, startPoint y: 27, endPoint x: 249, endPoint y: 28, distance: 35.4
click at [249, 28] on div "[PERSON_NAME] star Not rated t. [PHONE_NUMBER] | [EMAIL_ADDRESS][DOMAIN_NAME]" at bounding box center [251, 25] width 95 height 25
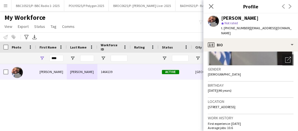
scroll to position [76, 0]
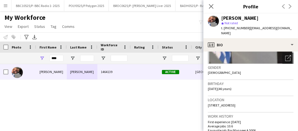
drag, startPoint x: 247, startPoint y: 29, endPoint x: 225, endPoint y: 28, distance: 22.9
click at [225, 28] on span "t. [PHONE_NUMBER]" at bounding box center [236, 28] width 29 height 4
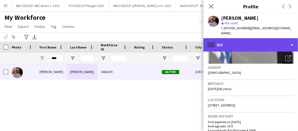
click at [255, 38] on div "profile Bio" at bounding box center [251, 44] width 95 height 13
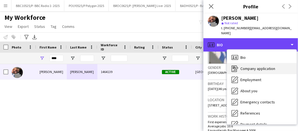
scroll to position [75, 0]
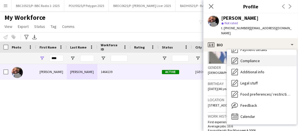
click at [247, 58] on span "Compliance" at bounding box center [251, 60] width 20 height 5
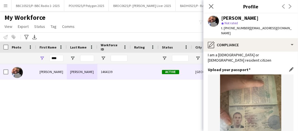
scroll to position [32, 0]
click at [245, 105] on img at bounding box center [251, 116] width 86 height 82
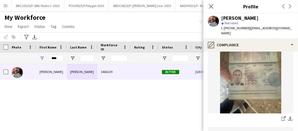
scroll to position [76, 0]
click at [282, 117] on icon at bounding box center [284, 119] width 4 height 4
click at [56, 58] on input "****" at bounding box center [57, 58] width 14 height 7
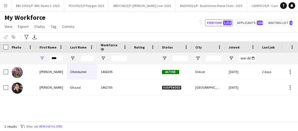
click at [139, 106] on div "[PERSON_NAME] 1464195 Active Didcot [DATE] 2 days 44 [EMAIL_ADDRESS][DOMAIN_NAM…" at bounding box center [141, 90] width 282 height 53
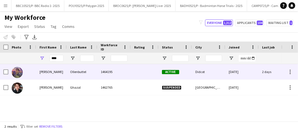
click at [93, 74] on div "Ollenbuttel" at bounding box center [82, 71] width 31 height 15
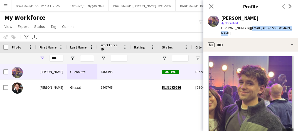
drag, startPoint x: 288, startPoint y: 29, endPoint x: 247, endPoint y: 29, distance: 40.7
click at [247, 29] on div "[PERSON_NAME] star Not rated t. [PHONE_NUMBER] | [EMAIL_ADDRESS][DOMAIN_NAME]" at bounding box center [251, 25] width 95 height 25
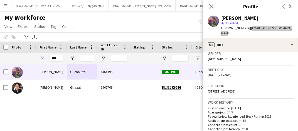
scroll to position [89, 0]
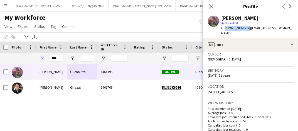
drag, startPoint x: 246, startPoint y: 29, endPoint x: 224, endPoint y: 29, distance: 21.5
click at [224, 29] on span "t. [PHONE_NUMBER]" at bounding box center [236, 28] width 29 height 4
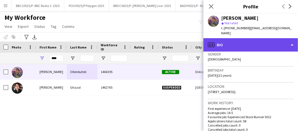
click at [275, 42] on div "profile Bio" at bounding box center [251, 44] width 95 height 13
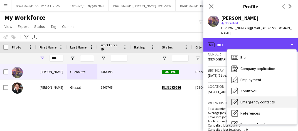
scroll to position [47, 0]
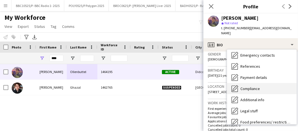
click at [254, 83] on div "Compliance Compliance" at bounding box center [262, 88] width 70 height 11
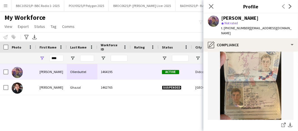
scroll to position [69, 0]
click at [250, 86] on img at bounding box center [251, 79] width 86 height 82
click at [282, 123] on icon "share-external-link-1" at bounding box center [284, 125] width 4 height 4
click at [57, 60] on input "****" at bounding box center [57, 58] width 14 height 7
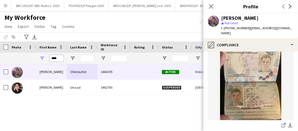
click at [57, 60] on input "****" at bounding box center [57, 58] width 14 height 7
type input "***"
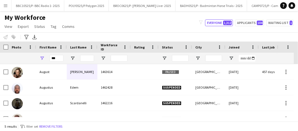
click at [133, 28] on div "My Workforce View Views Default view Details New Starters New starters report N…" at bounding box center [149, 22] width 298 height 19
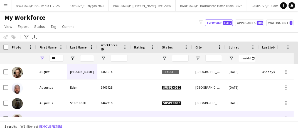
scroll to position [25, 0]
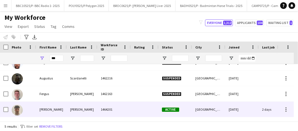
click at [70, 110] on div "[PERSON_NAME]" at bounding box center [82, 109] width 31 height 15
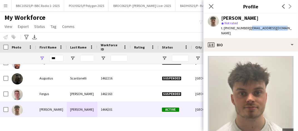
drag, startPoint x: 283, startPoint y: 30, endPoint x: 250, endPoint y: 28, distance: 33.5
click at [250, 28] on div "[PERSON_NAME] star Not rated t. [PHONE_NUMBER] | [EMAIL_ADDRESS][DOMAIN_NAME]" at bounding box center [251, 25] width 95 height 25
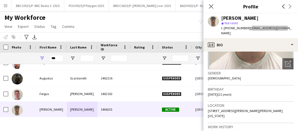
scroll to position [71, 0]
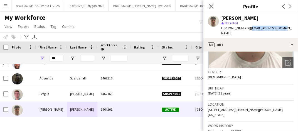
drag, startPoint x: 247, startPoint y: 29, endPoint x: 226, endPoint y: 27, distance: 21.8
click at [226, 27] on span "t. [PHONE_NUMBER]" at bounding box center [236, 28] width 29 height 4
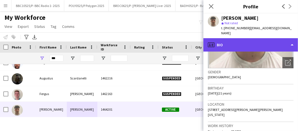
click at [245, 42] on div "profile Bio" at bounding box center [251, 44] width 95 height 13
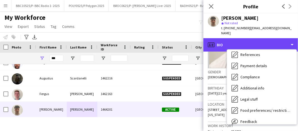
scroll to position [75, 0]
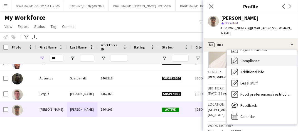
click at [261, 55] on div "Compliance Compliance" at bounding box center [262, 60] width 70 height 11
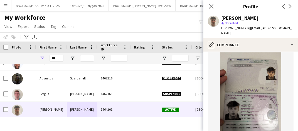
scroll to position [54, 0]
